Goal: Transaction & Acquisition: Purchase product/service

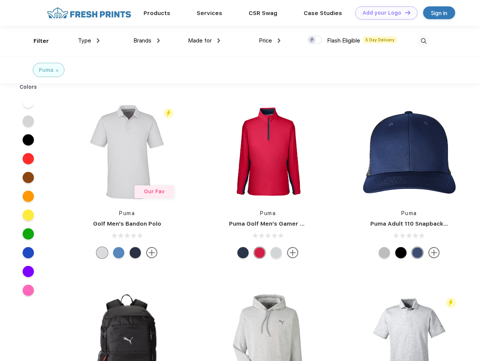
scroll to position [0, 0]
click at [383, 13] on link "Add your Logo Design Tool" at bounding box center [386, 12] width 62 height 13
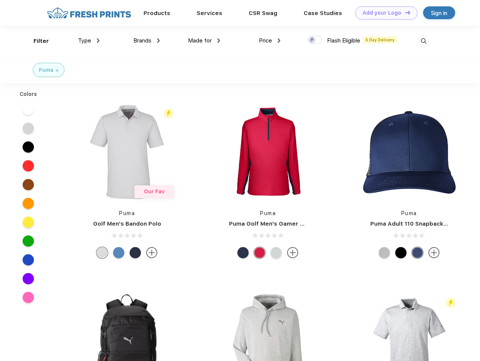
click at [0, 0] on div "Design Tool" at bounding box center [0, 0] width 0 height 0
click at [404, 12] on link "Add your Logo Design Tool" at bounding box center [386, 12] width 62 height 13
click at [36, 41] on div "Filter" at bounding box center [41, 41] width 15 height 9
click at [89, 41] on span "Type" at bounding box center [84, 40] width 13 height 7
click at [146, 41] on span "Brands" at bounding box center [142, 40] width 18 height 7
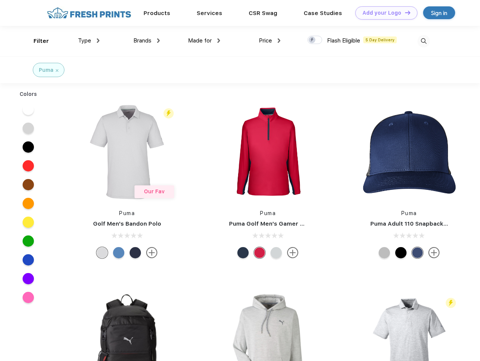
click at [204, 41] on span "Made for" at bounding box center [200, 40] width 24 height 7
click at [270, 41] on span "Price" at bounding box center [265, 40] width 13 height 7
click at [315, 40] on div at bounding box center [314, 40] width 15 height 8
click at [312, 40] on input "checkbox" at bounding box center [309, 37] width 5 height 5
click at [423, 41] on img at bounding box center [423, 41] width 12 height 12
